Goal: Information Seeking & Learning: Learn about a topic

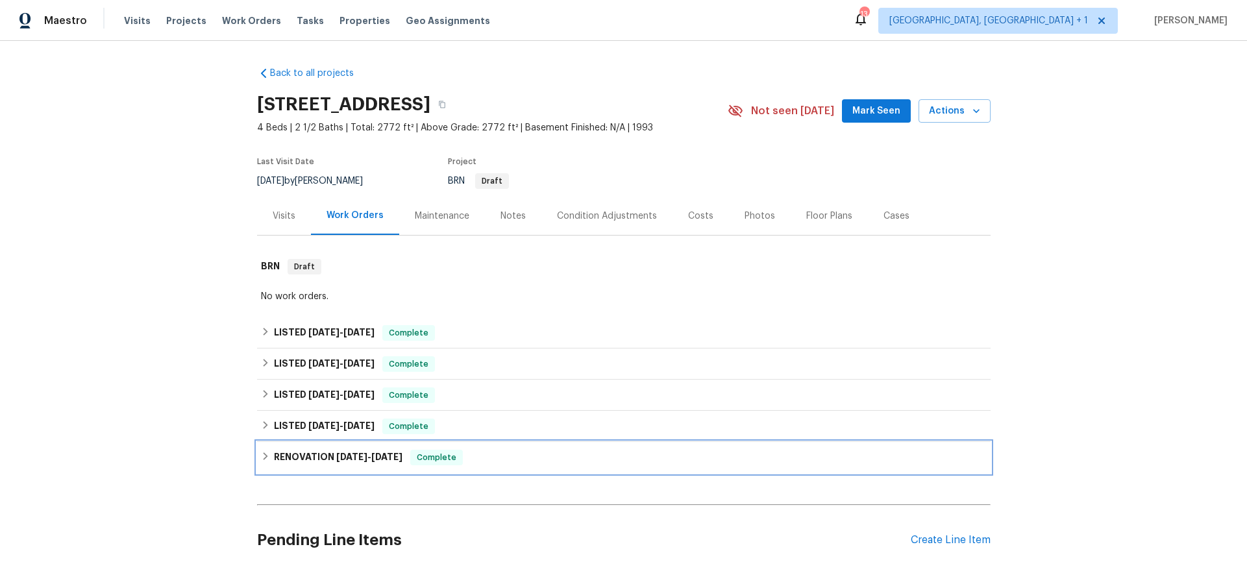
click at [330, 462] on h6 "RENOVATION [DATE] - [DATE]" at bounding box center [338, 458] width 129 height 16
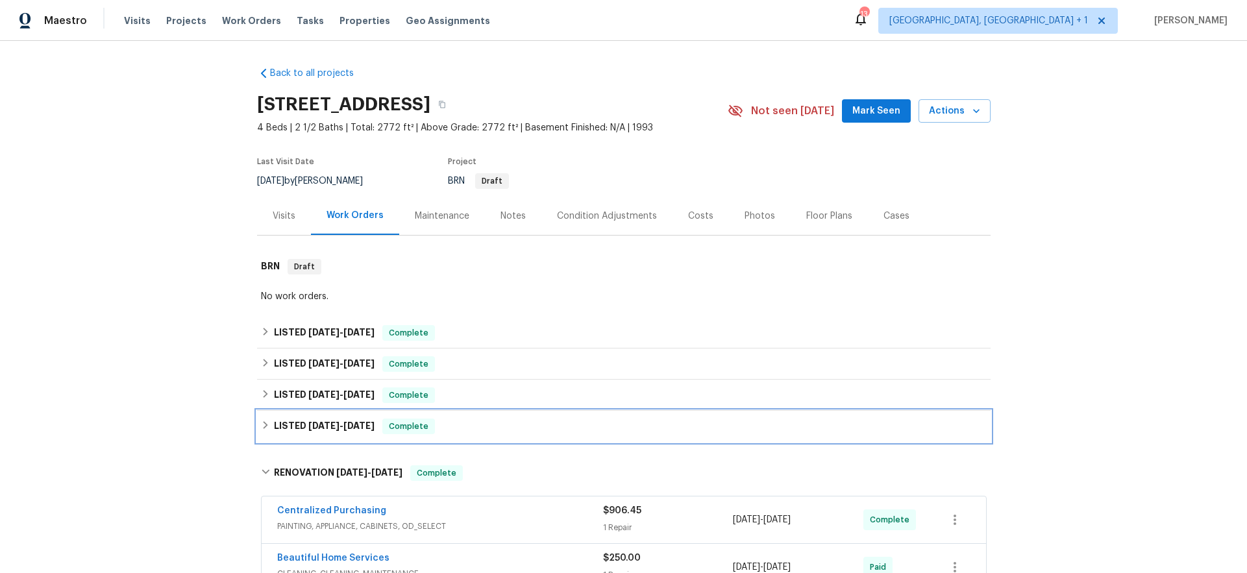
click at [322, 431] on h6 "LISTED [DATE] - [DATE]" at bounding box center [324, 427] width 101 height 16
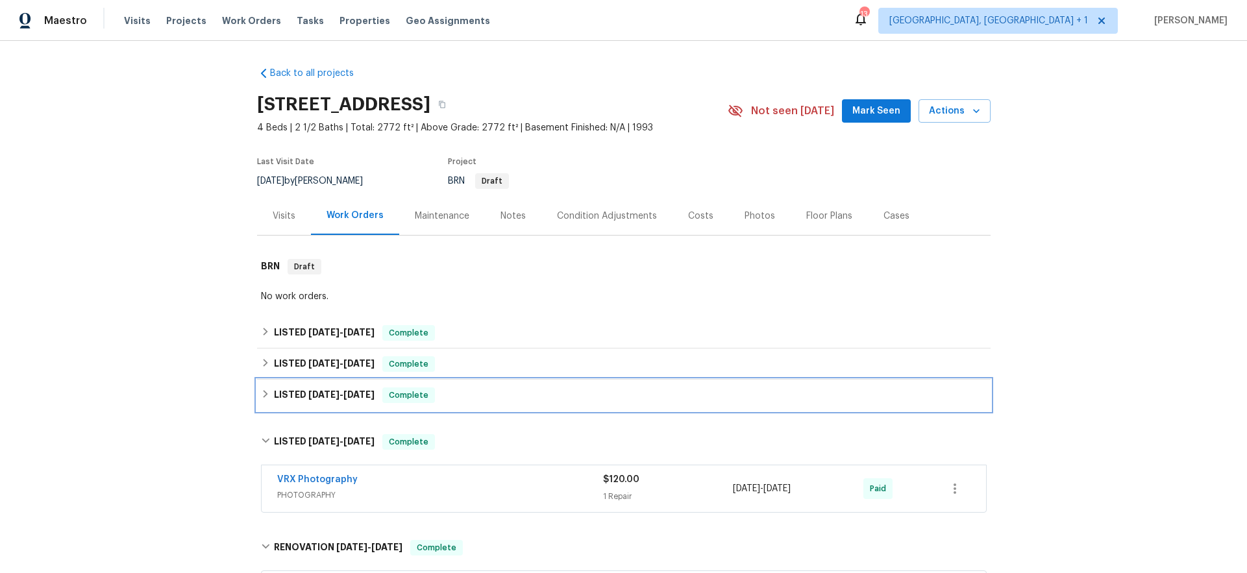
click at [315, 399] on span "[DATE]" at bounding box center [323, 394] width 31 height 9
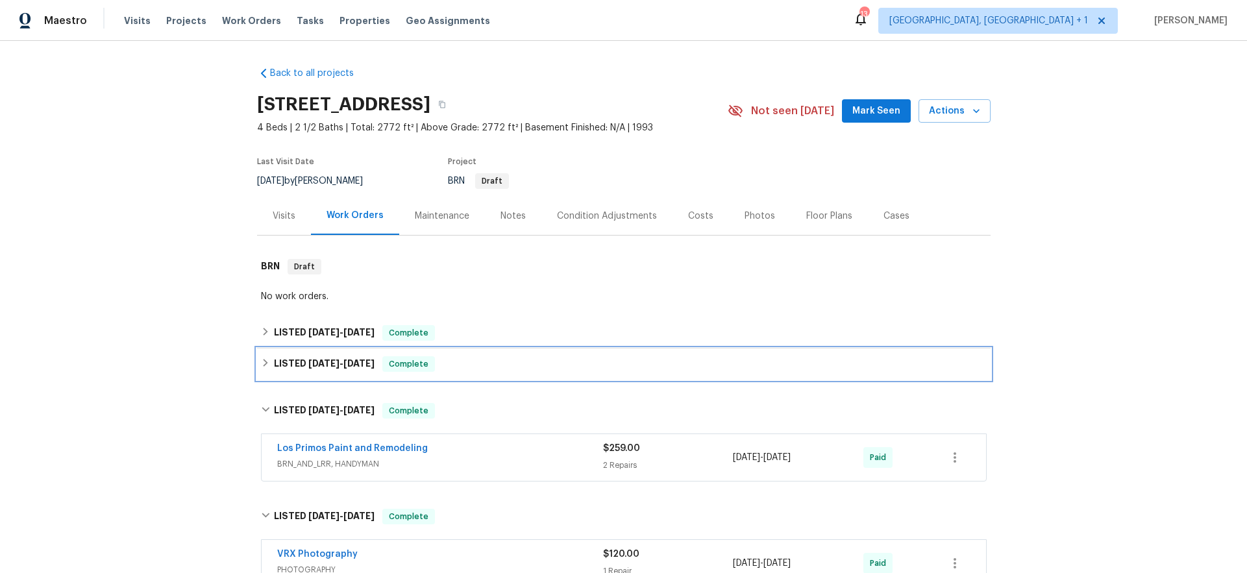
click at [309, 374] on div "LISTED [DATE] - [DATE] Complete" at bounding box center [624, 364] width 734 height 31
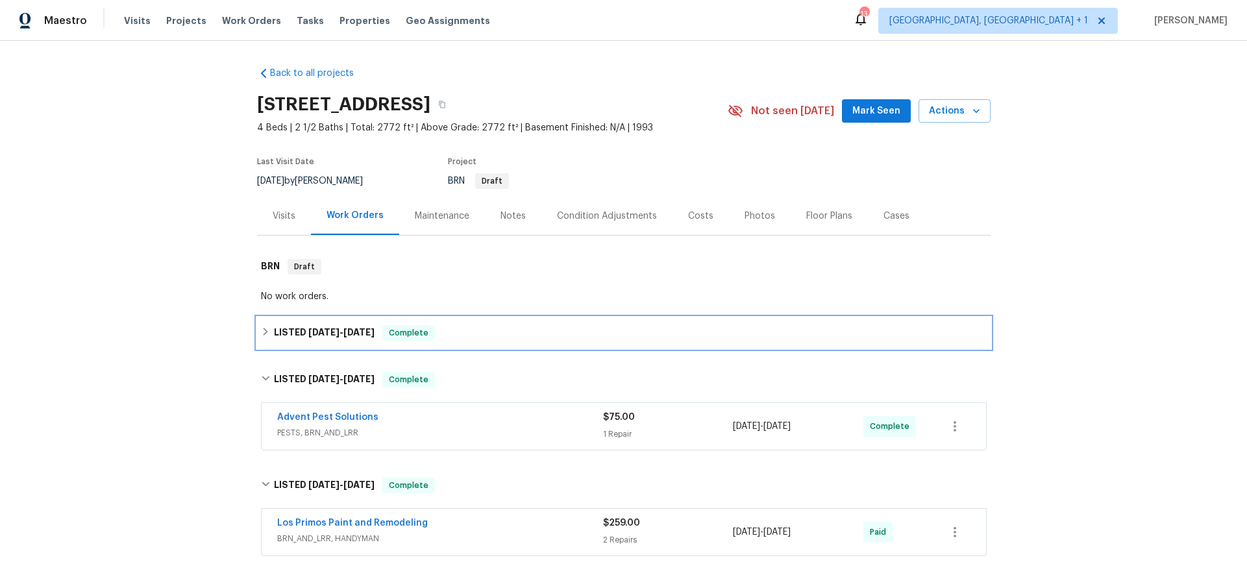
click at [303, 337] on h6 "LISTED [DATE] - [DATE]" at bounding box center [324, 333] width 101 height 16
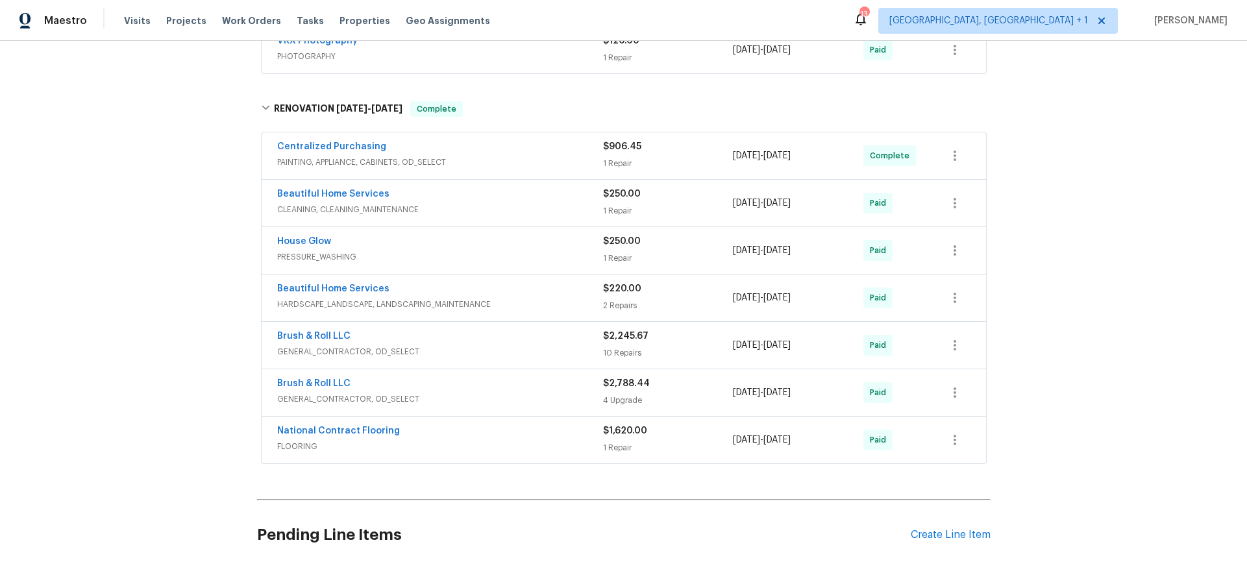
scroll to position [705, 0]
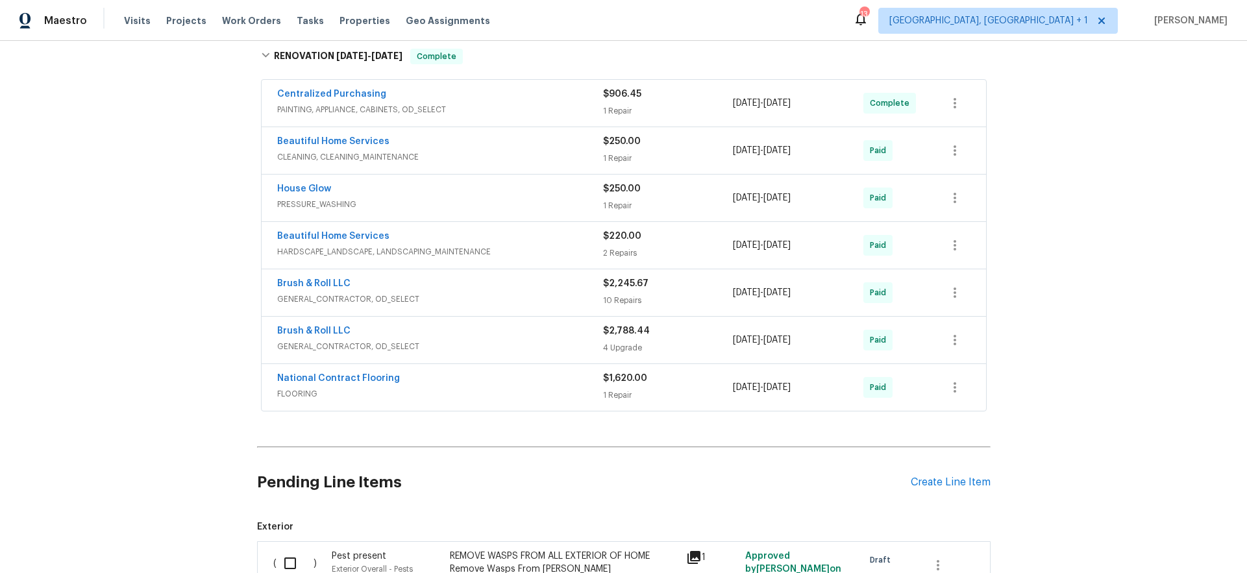
click at [428, 381] on div "National Contract Flooring" at bounding box center [440, 380] width 326 height 16
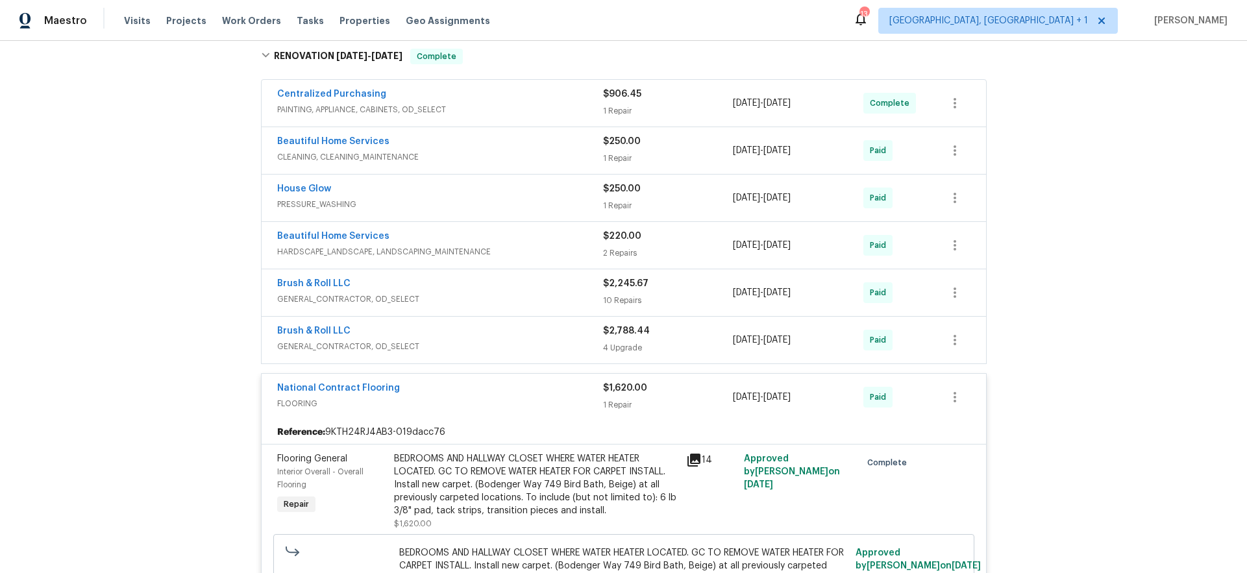
click at [497, 332] on div "Brush & Roll LLC" at bounding box center [440, 333] width 326 height 16
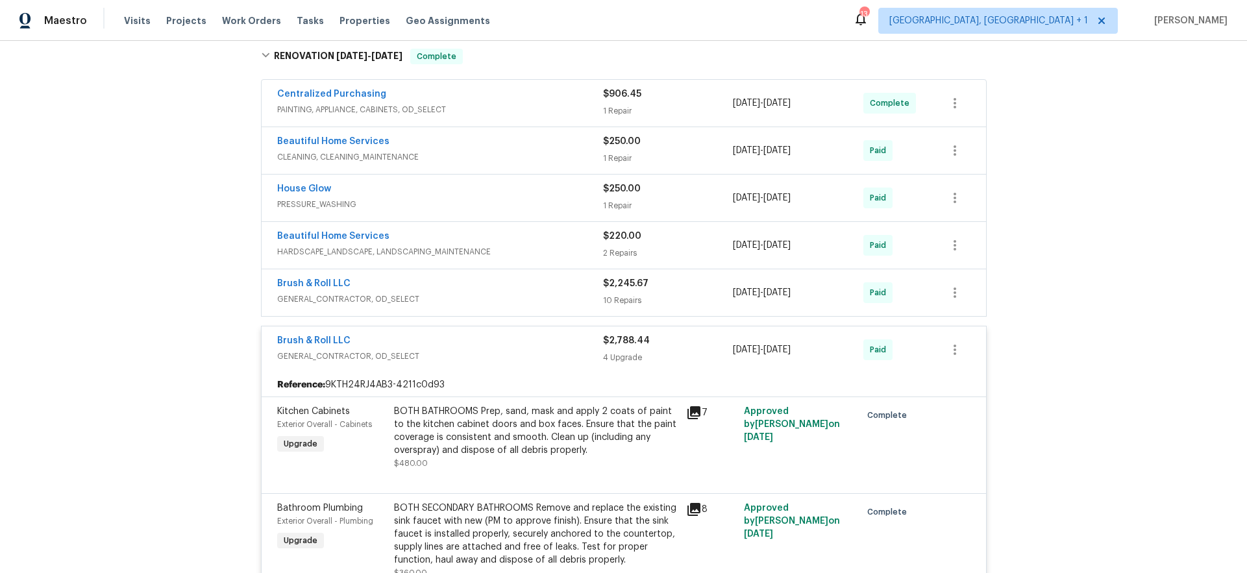
click at [497, 297] on span "GENERAL_CONTRACTOR, OD_SELECT" at bounding box center [440, 299] width 326 height 13
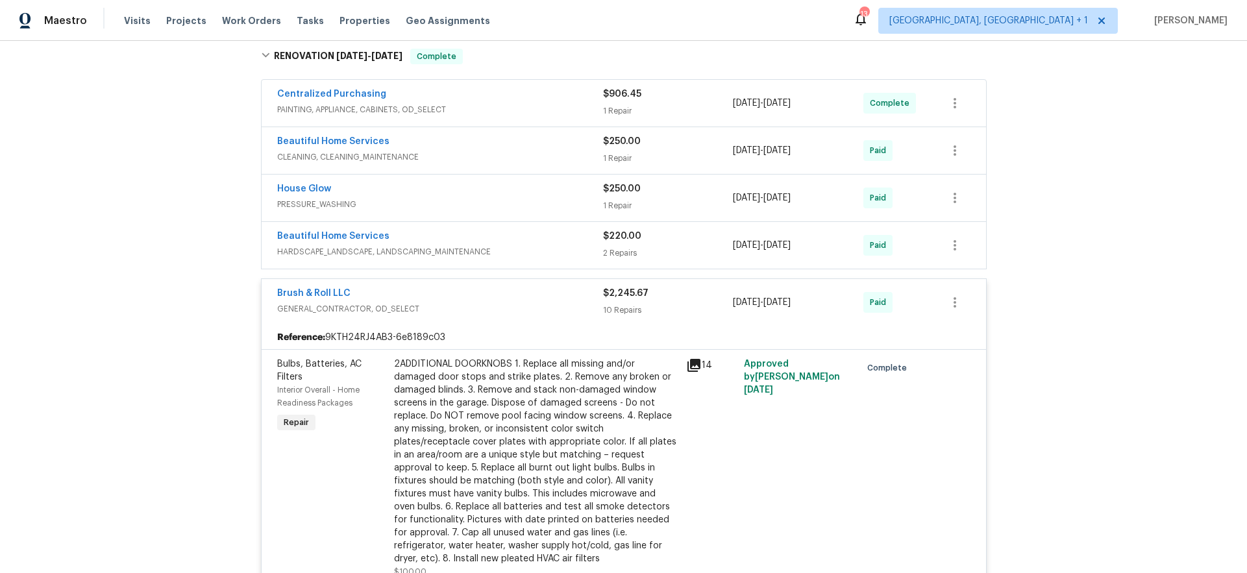
click at [490, 236] on div "Beautiful Home Services" at bounding box center [440, 238] width 326 height 16
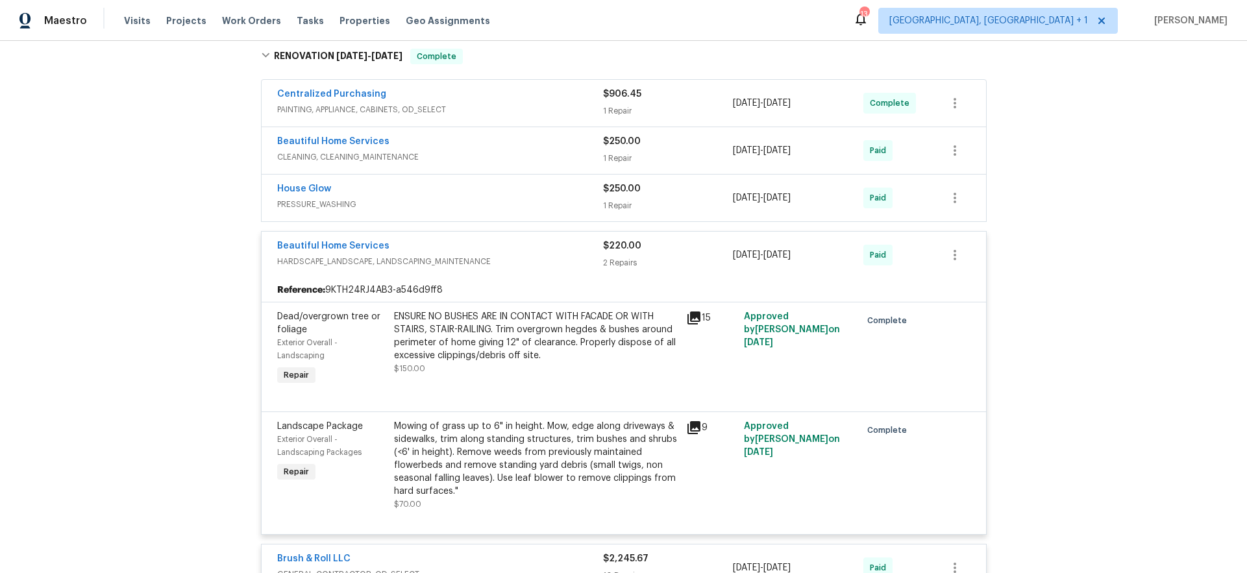
click at [462, 205] on span "PRESSURE_WASHING" at bounding box center [440, 204] width 326 height 13
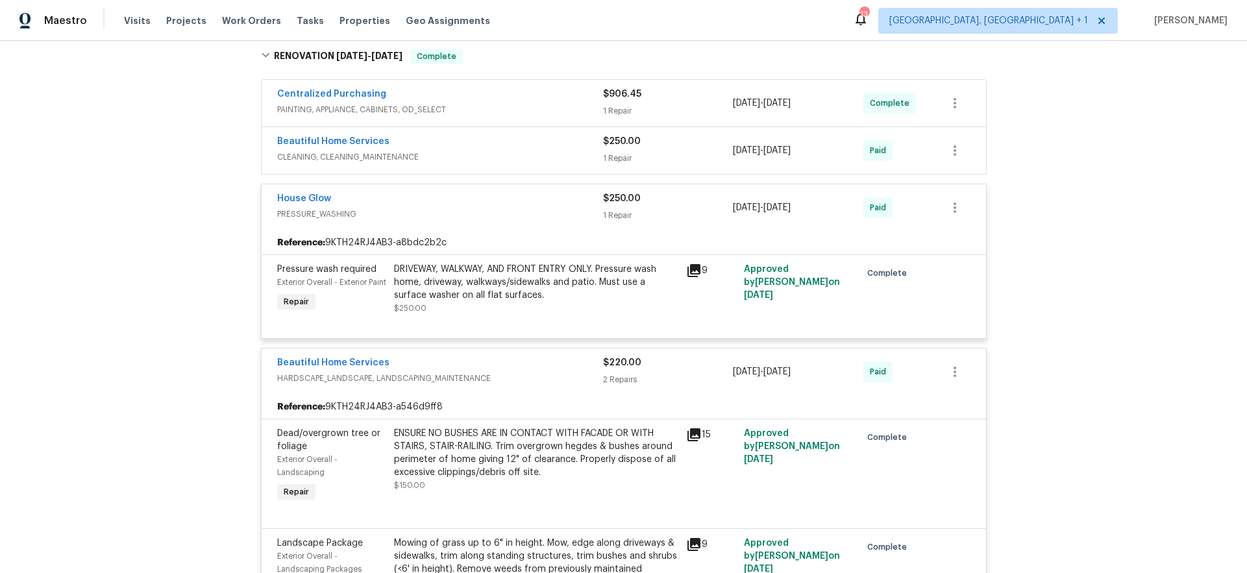
click at [450, 140] on div "Beautiful Home Services" at bounding box center [440, 143] width 326 height 16
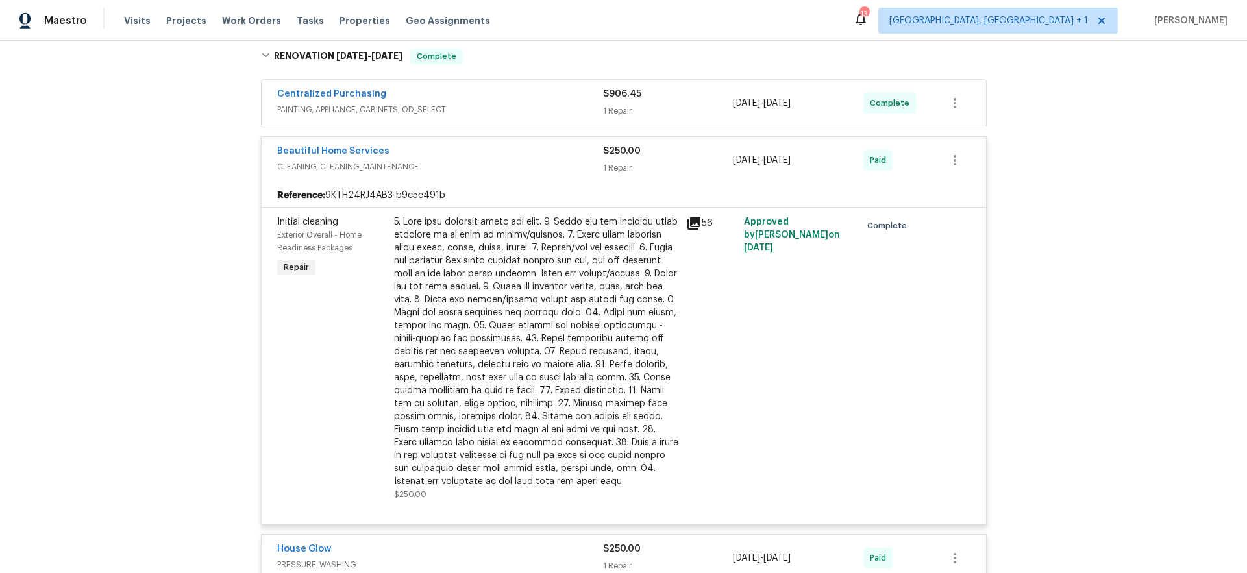
click at [458, 92] on div "Centralized Purchasing" at bounding box center [440, 96] width 326 height 16
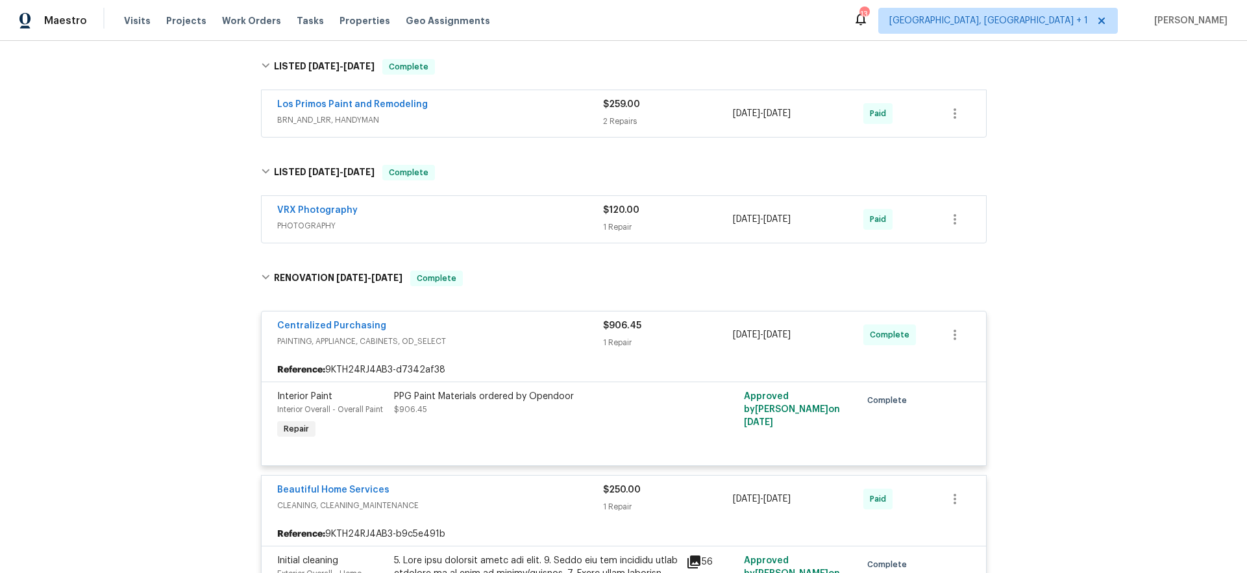
scroll to position [466, 0]
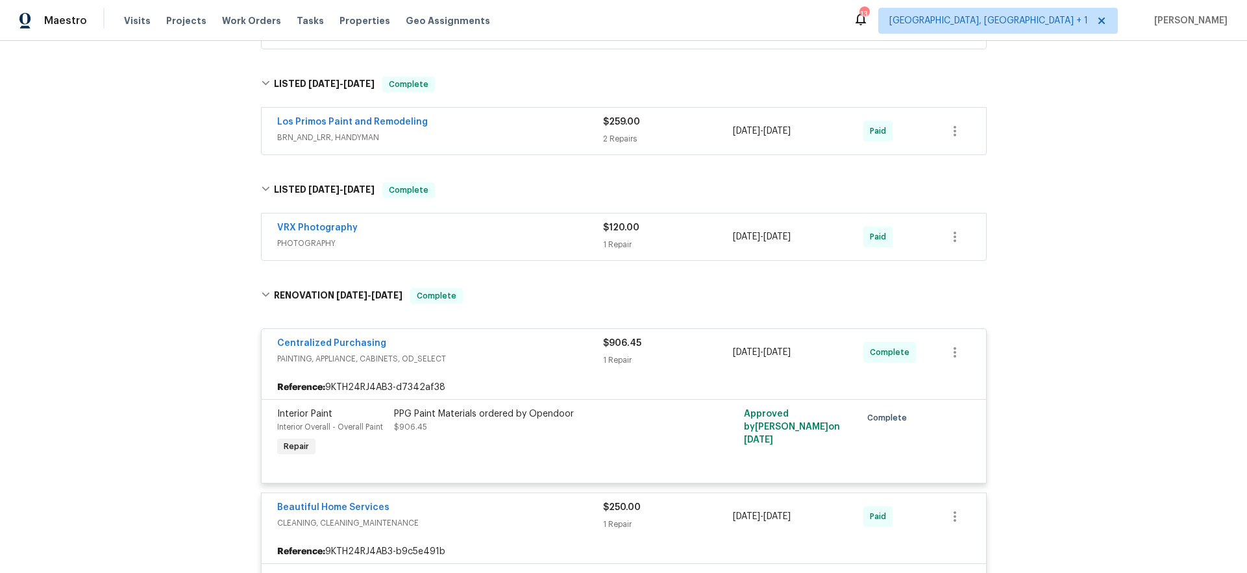
click at [420, 249] on span "PHOTOGRAPHY" at bounding box center [440, 243] width 326 height 13
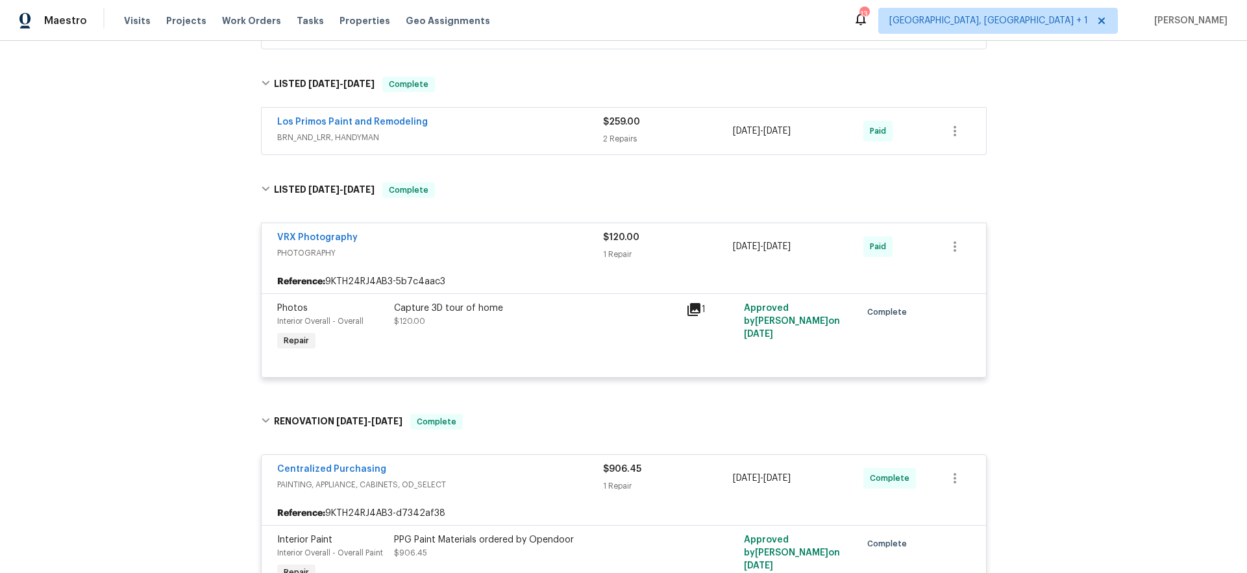
click at [471, 130] on div "Los Primos Paint and Remodeling" at bounding box center [440, 124] width 326 height 16
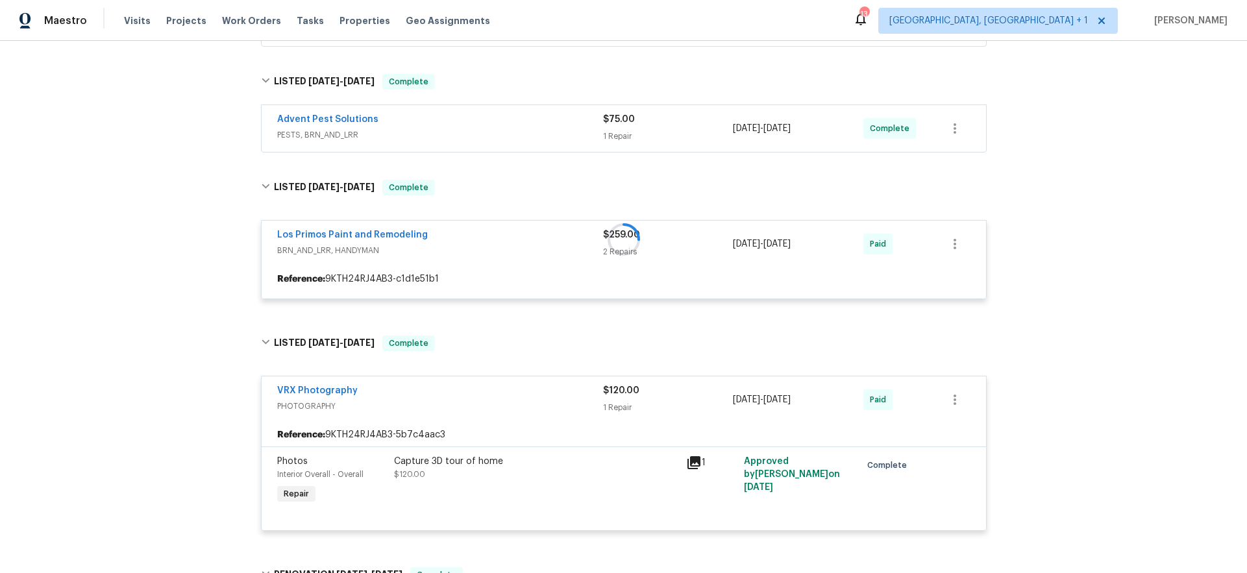
scroll to position [219, 0]
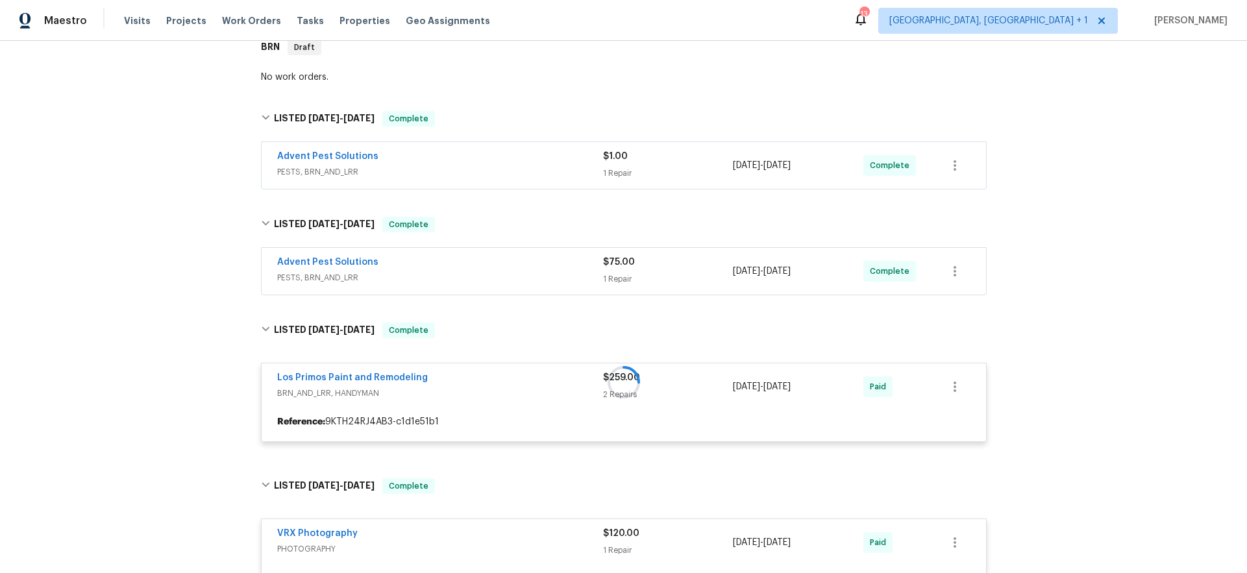
click at [465, 279] on span "PESTS, BRN_AND_LRR" at bounding box center [440, 277] width 326 height 13
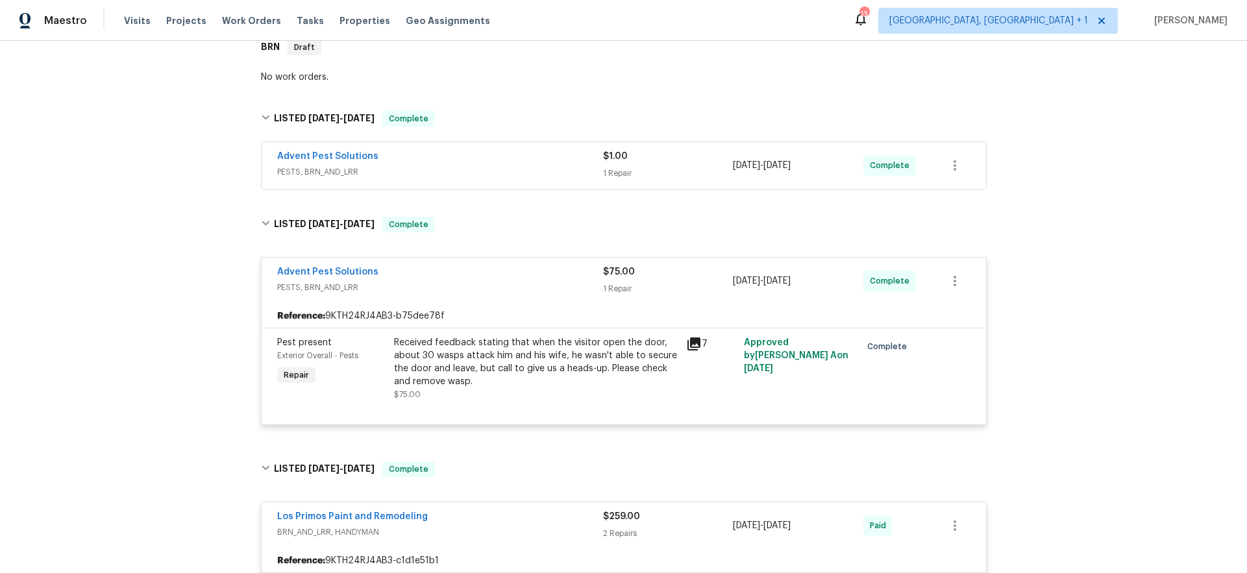
click at [471, 151] on div "Advent Pest Solutions" at bounding box center [440, 158] width 326 height 16
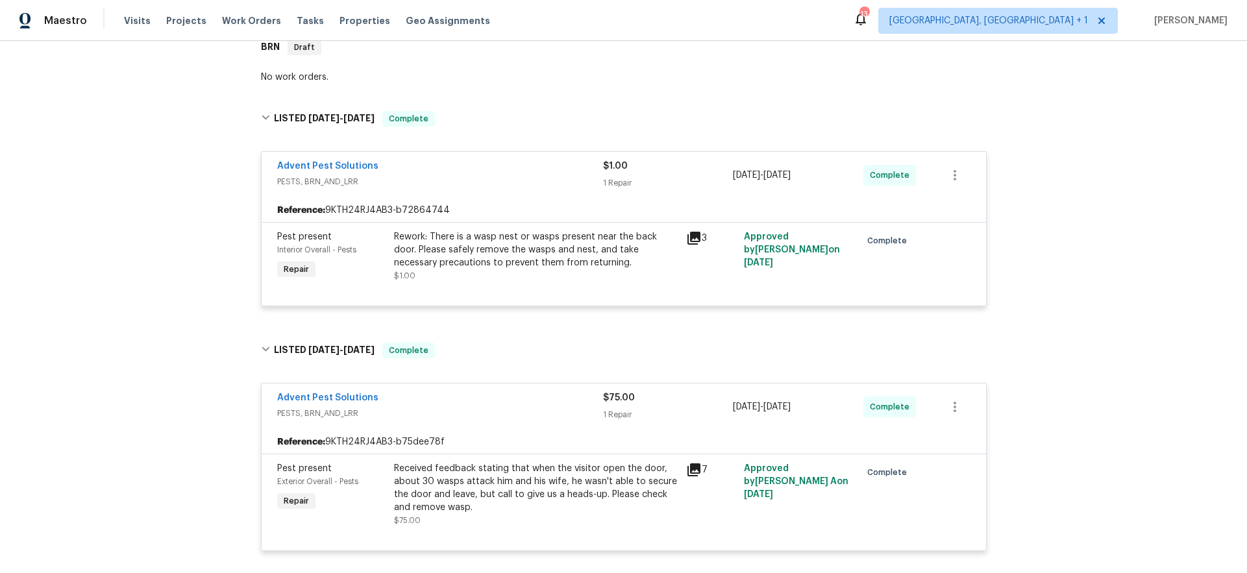
click at [160, 229] on div "Back to all projects [STREET_ADDRESS] 4 Beds | 2 1/2 Baths | Total: 2772 ft² | …" at bounding box center [623, 307] width 1247 height 532
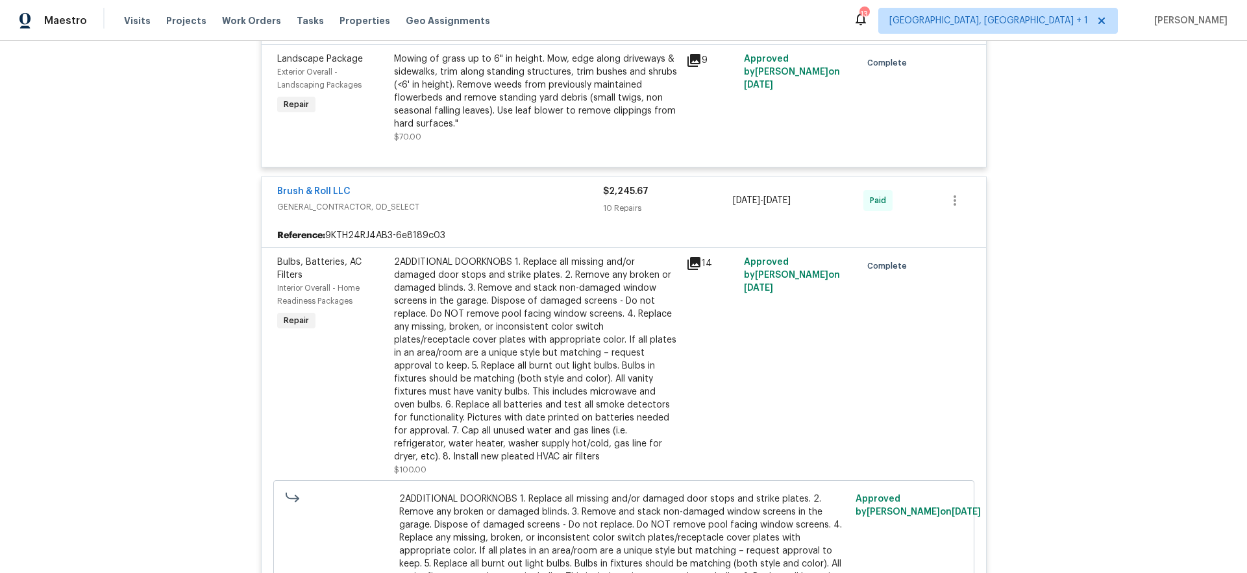
scroll to position [2855, 0]
